Goal: Task Accomplishment & Management: Manage account settings

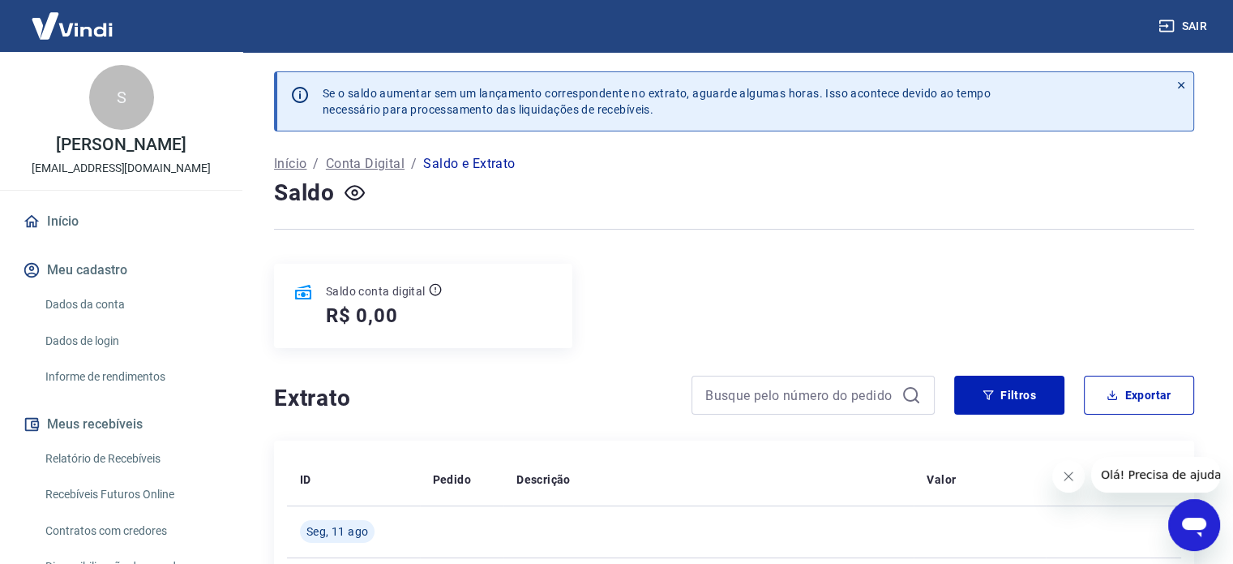
click at [375, 171] on p "Conta Digital" at bounding box center [365, 163] width 79 height 19
click at [63, 216] on link "Início" at bounding box center [121, 222] width 204 height 36
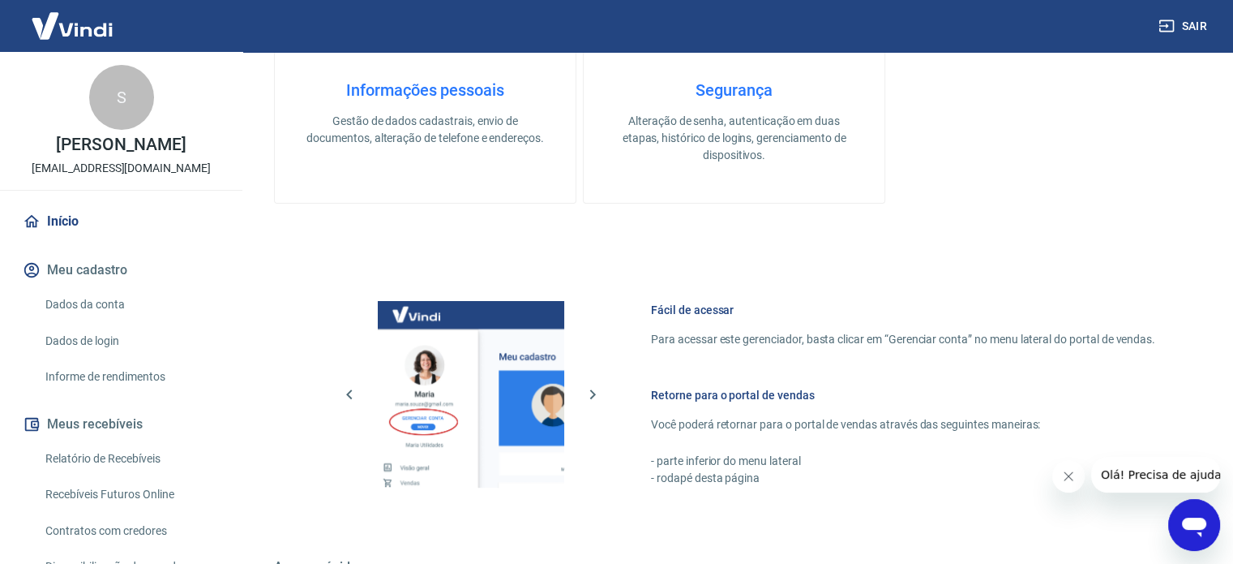
scroll to position [568, 0]
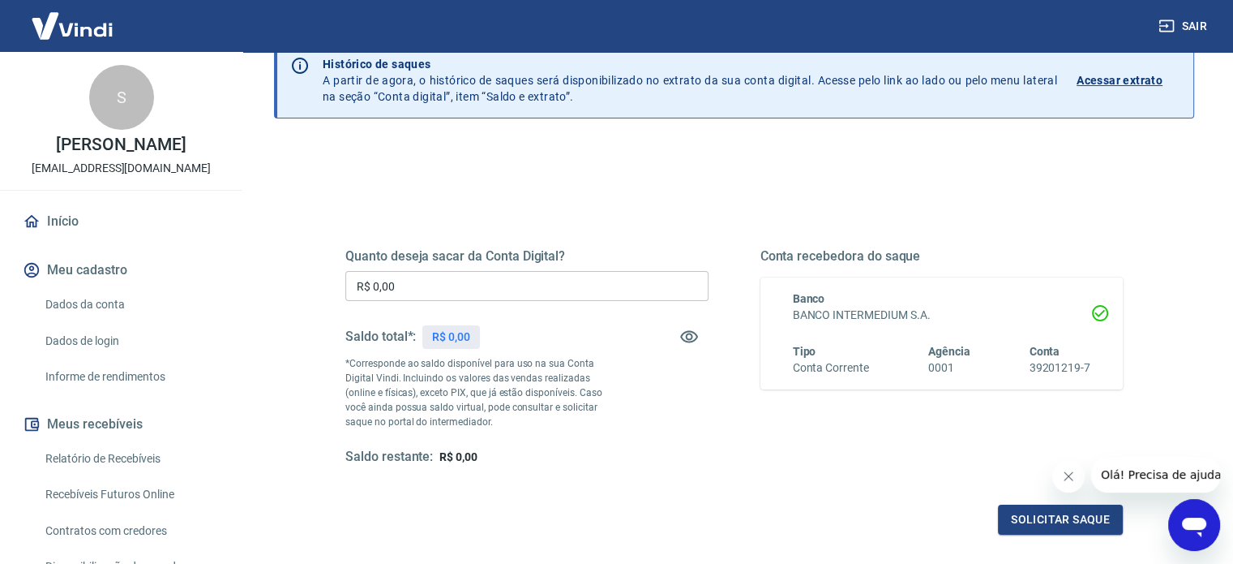
scroll to position [75, 0]
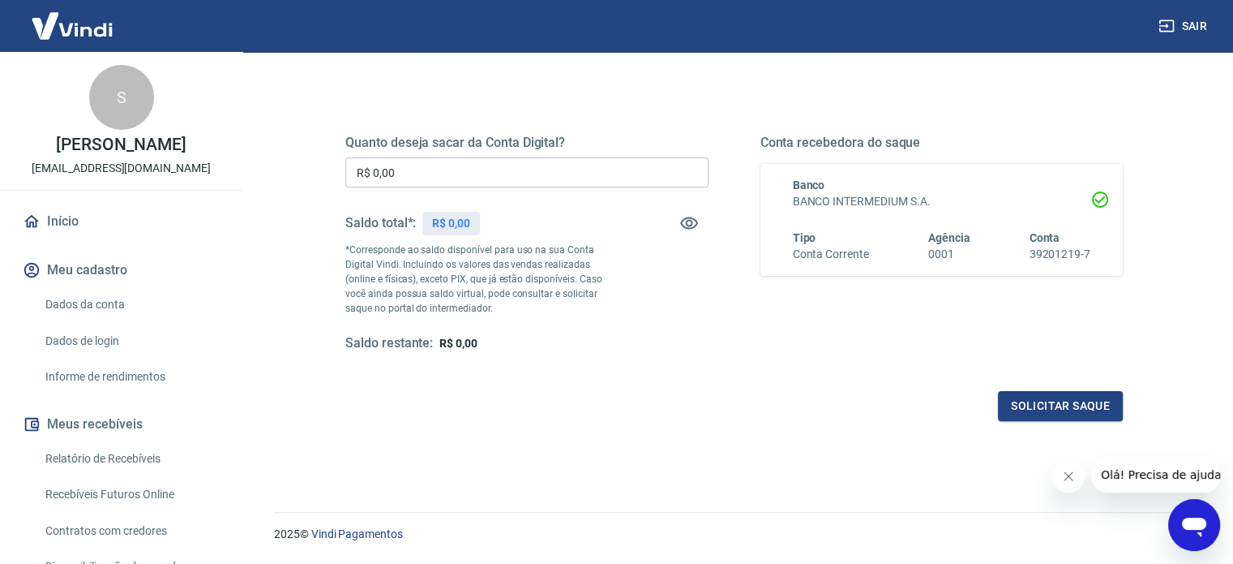
scroll to position [156, 0]
